Goal: Information Seeking & Learning: Get advice/opinions

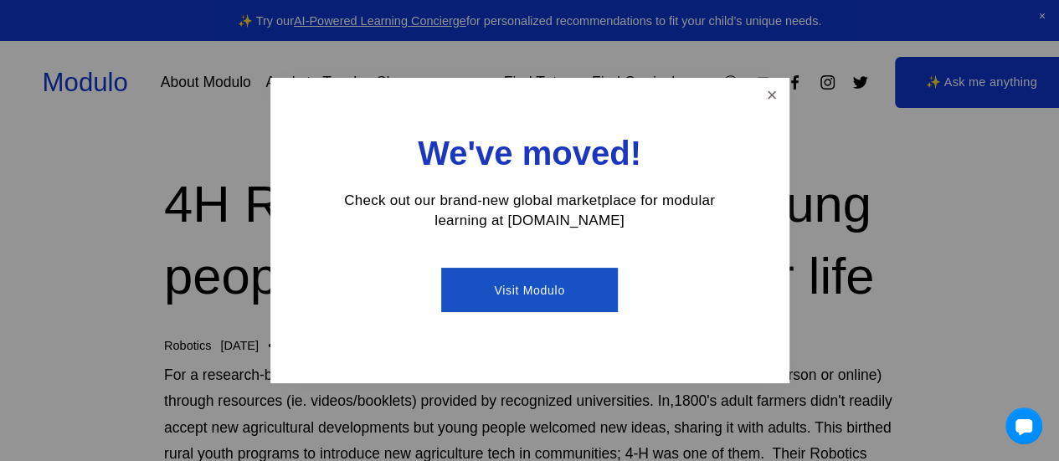
click at [772, 88] on link "Close" at bounding box center [771, 94] width 29 height 29
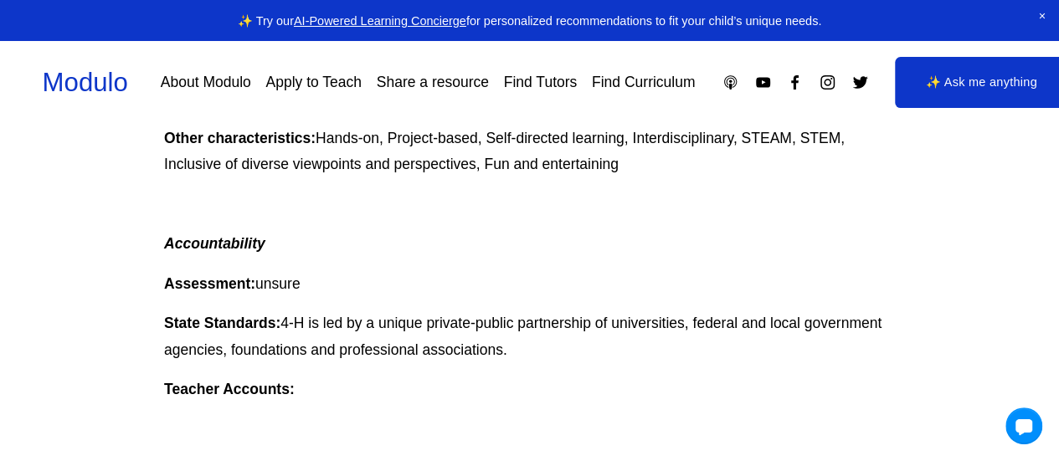
scroll to position [1566, 0]
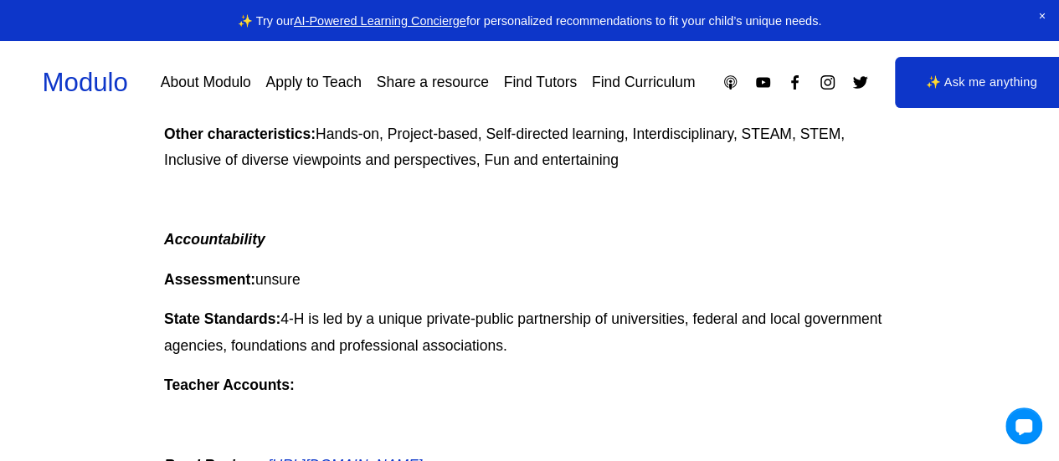
click at [221, 85] on link "About Modulo" at bounding box center [206, 82] width 90 height 29
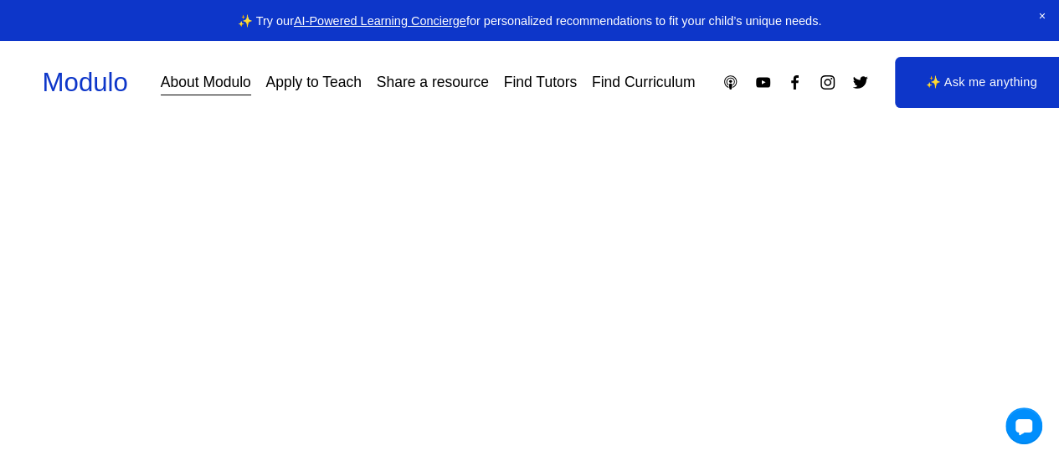
scroll to position [887, 0]
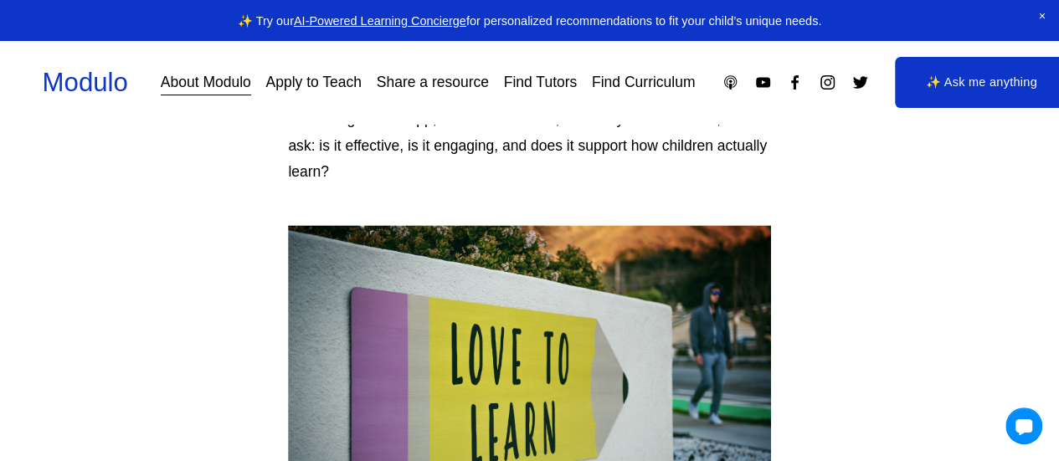
click at [615, 78] on link "Find Curriculum" at bounding box center [644, 82] width 104 height 29
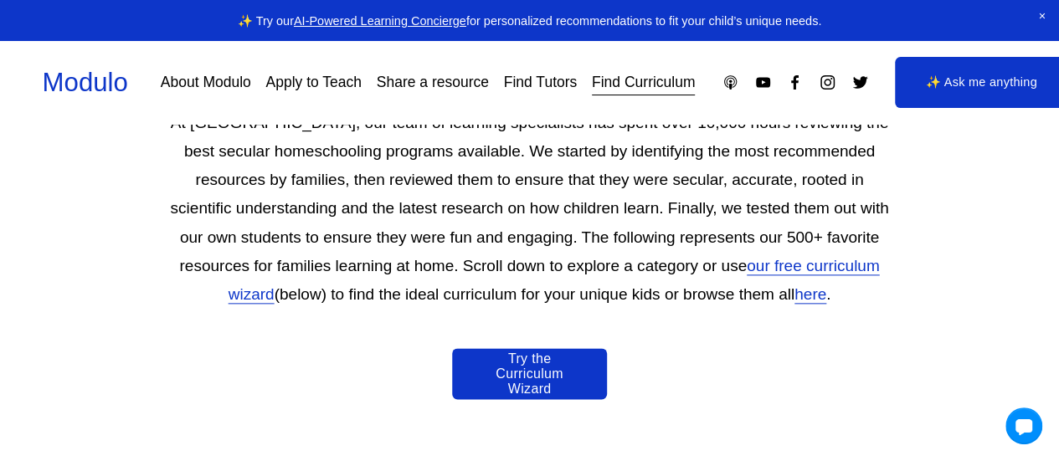
scroll to position [849, 0]
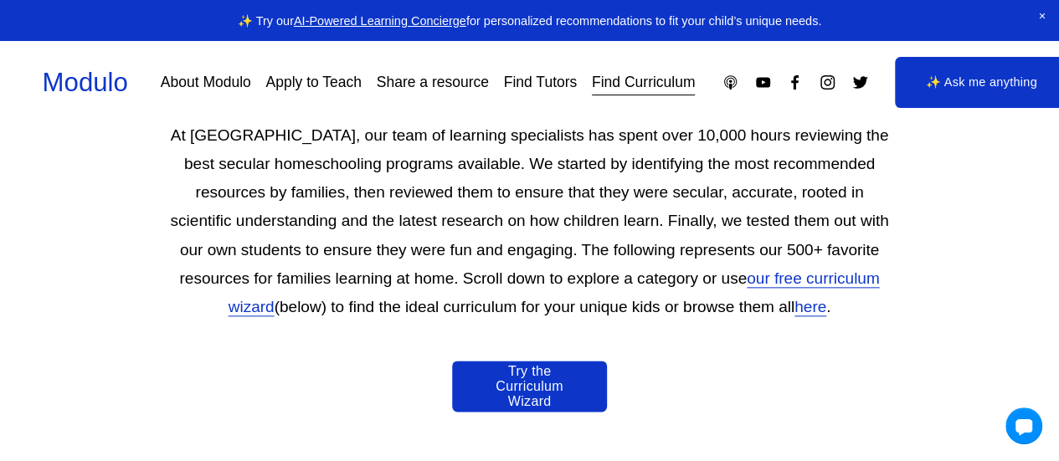
click at [529, 80] on link "Find Tutors" at bounding box center [541, 82] width 74 height 29
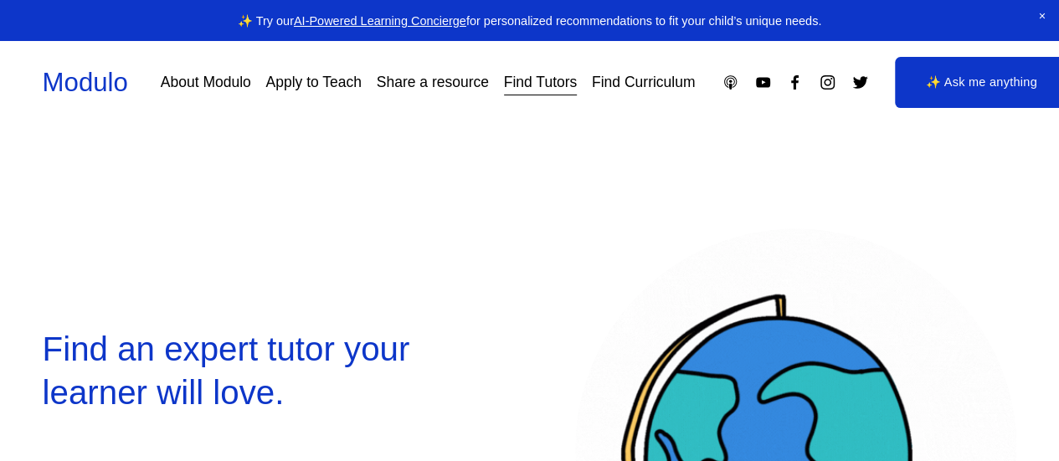
select select "**"
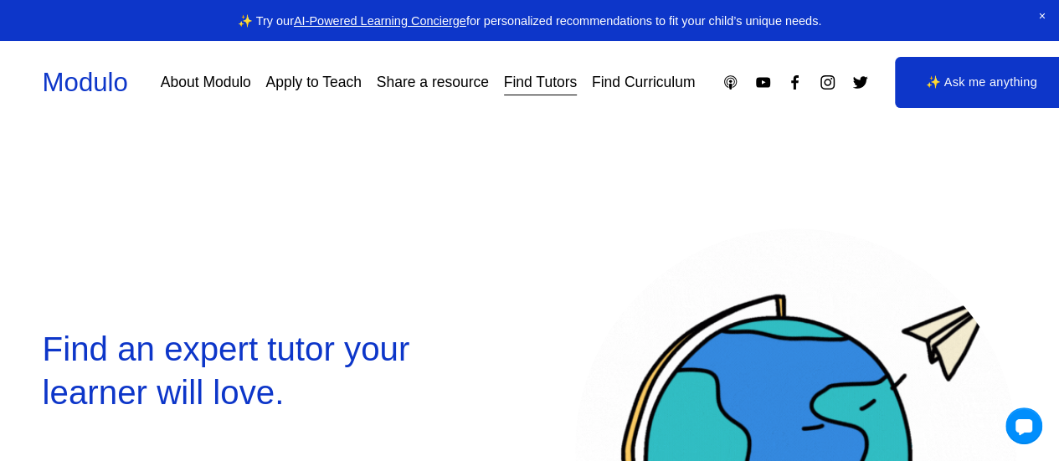
drag, startPoint x: 1065, startPoint y: 34, endPoint x: 981, endPoint y: -7, distance: 93.2
